Goal: Task Accomplishment & Management: Use online tool/utility

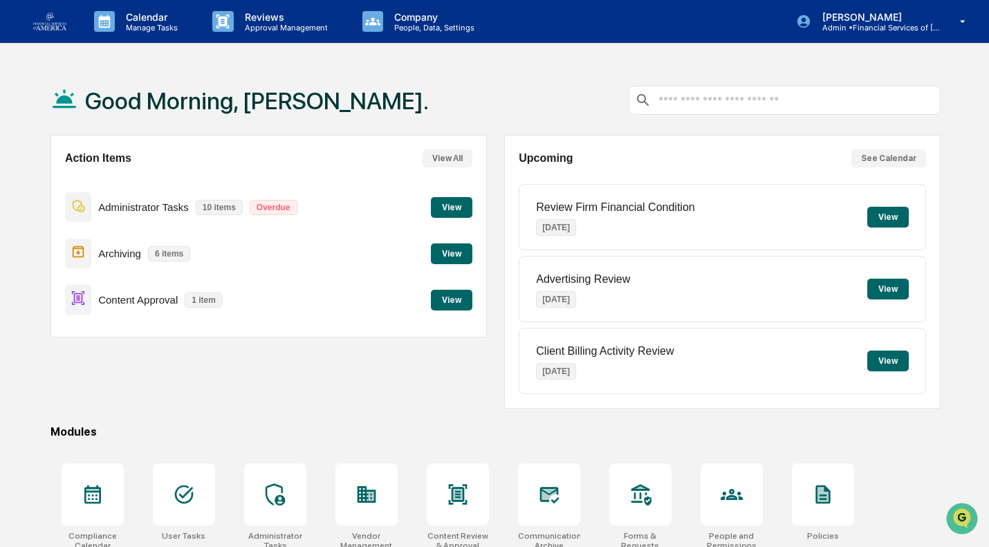
click at [448, 294] on button "View" at bounding box center [452, 300] width 42 height 21
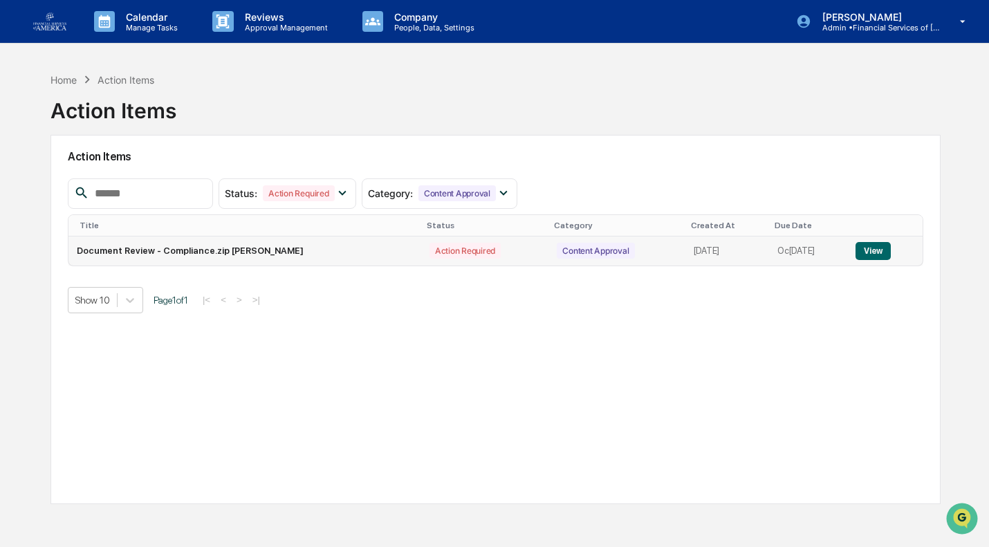
click at [876, 250] on button "View" at bounding box center [873, 251] width 35 height 18
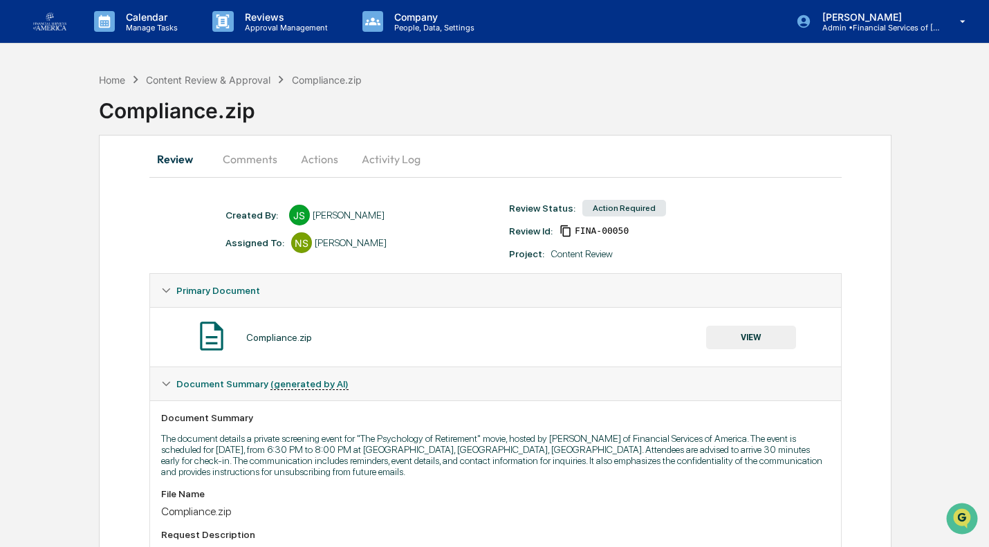
scroll to position [227, 0]
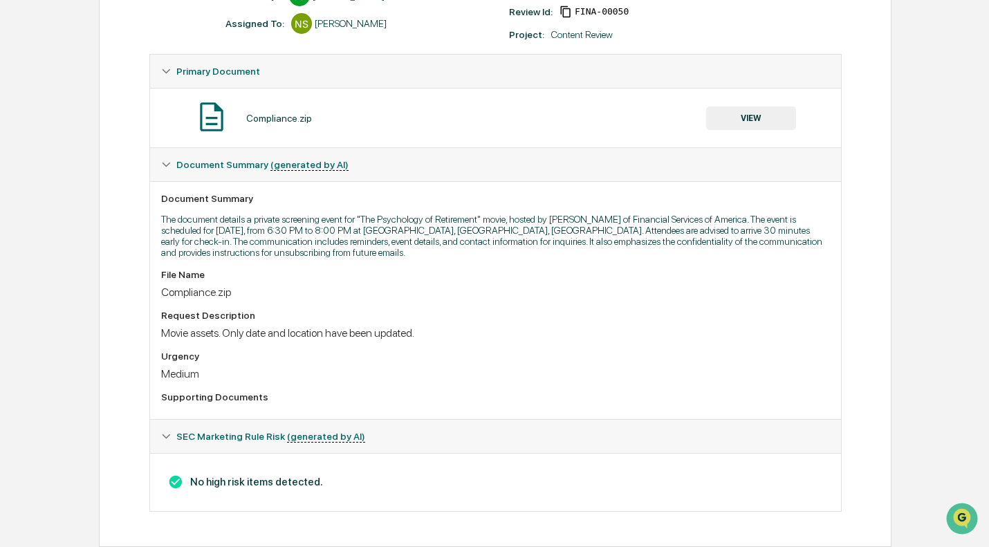
click at [762, 116] on button "VIEW" at bounding box center [751, 119] width 90 height 24
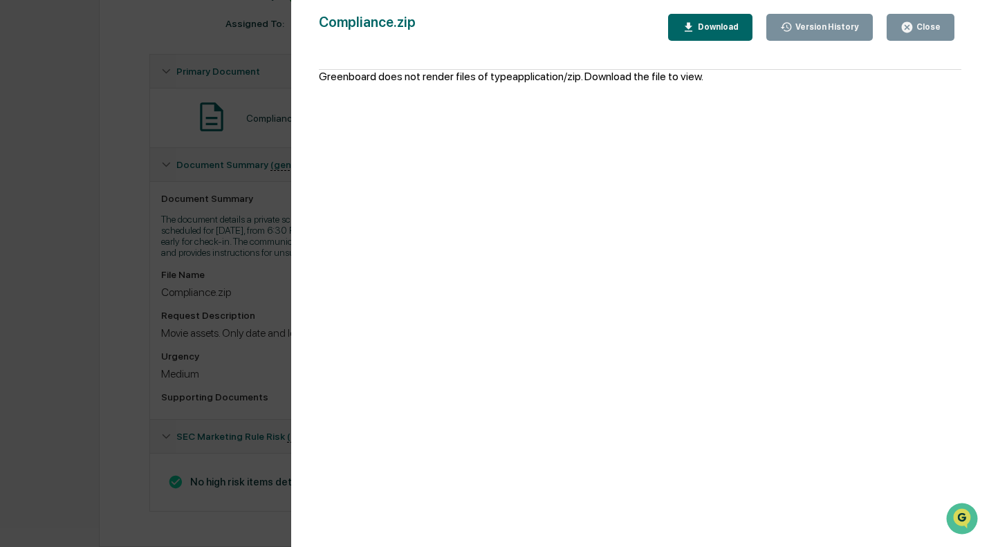
click at [913, 21] on icon "button" at bounding box center [907, 27] width 13 height 13
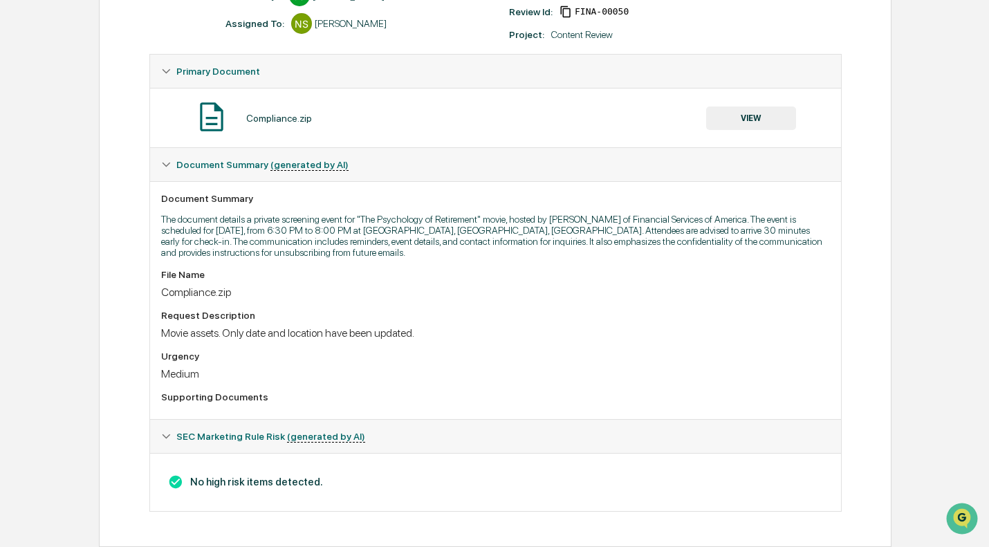
scroll to position [0, 0]
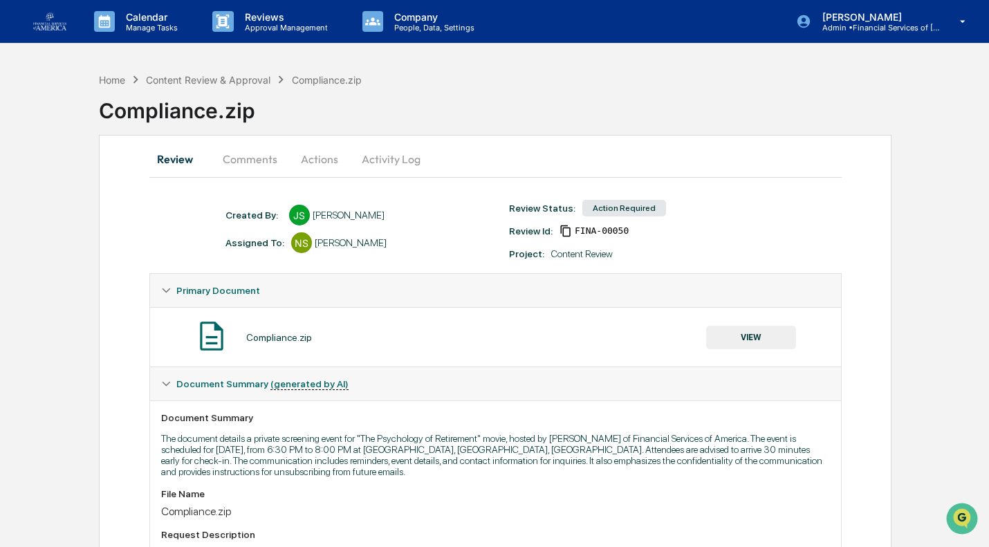
click at [315, 160] on button "Actions" at bounding box center [319, 159] width 62 height 33
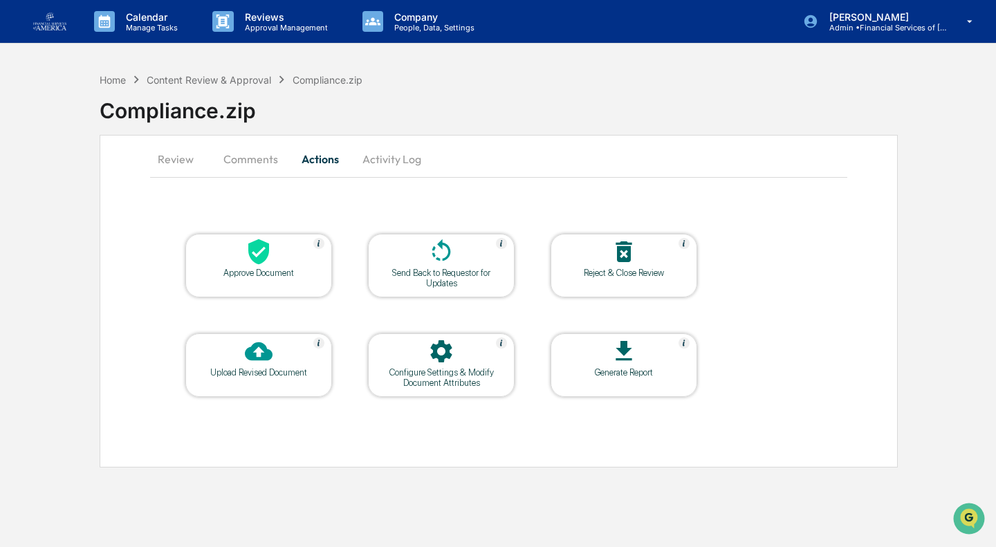
click at [431, 254] on icon at bounding box center [442, 252] width 28 height 28
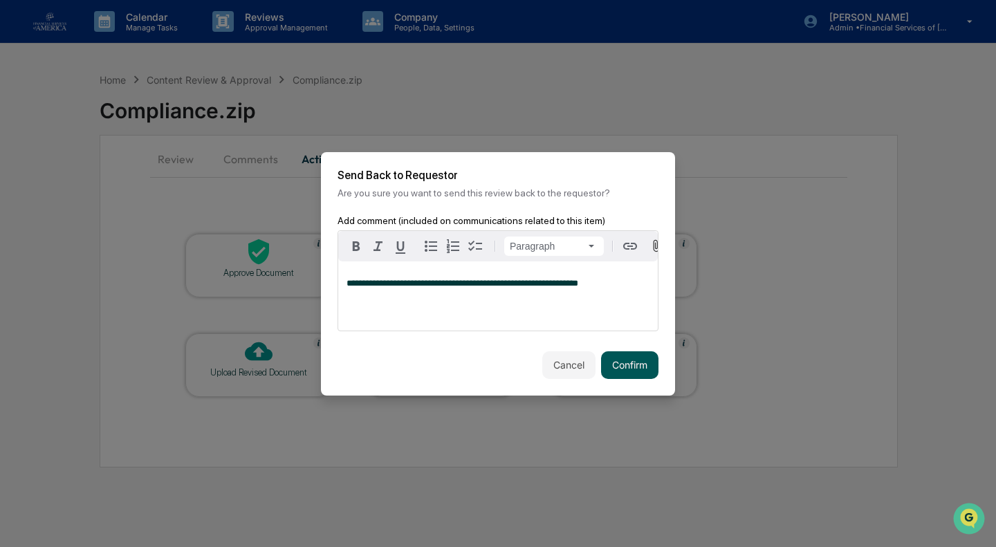
click at [630, 364] on button "Confirm" at bounding box center [629, 365] width 57 height 28
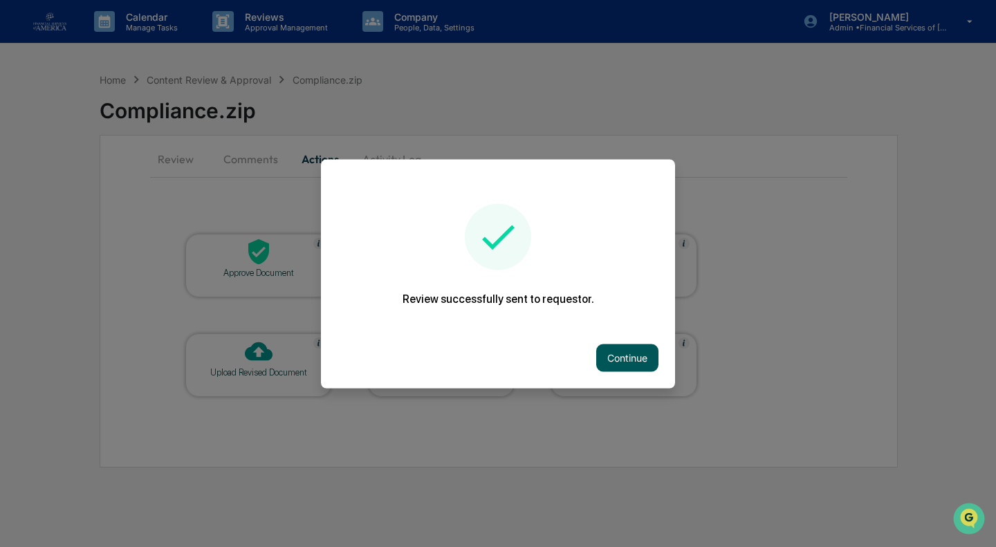
click at [605, 358] on button "Continue" at bounding box center [627, 358] width 62 height 28
